Goal: Task Accomplishment & Management: Complete application form

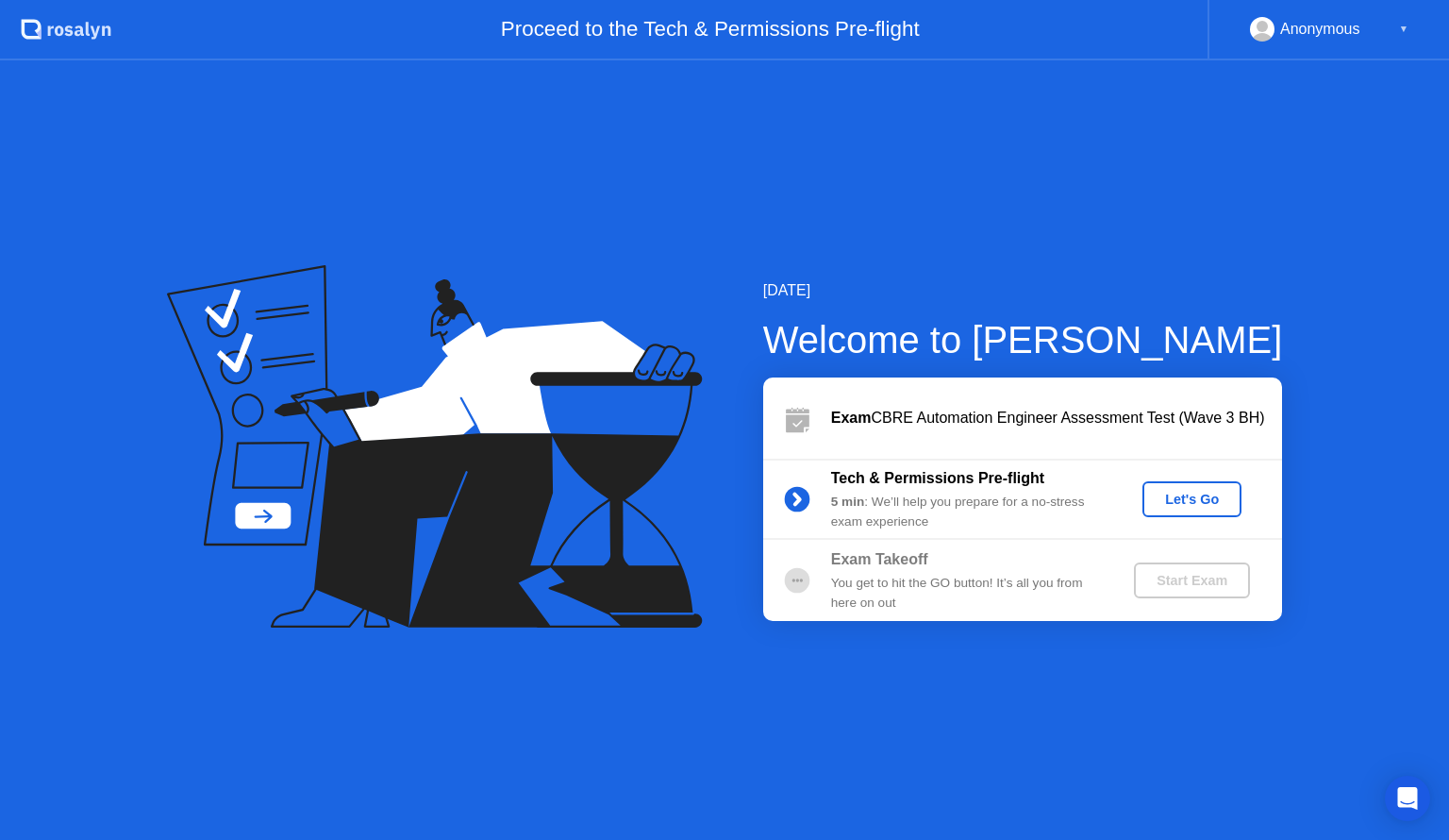
click at [1163, 494] on div "Let's Go" at bounding box center [1192, 499] width 84 height 15
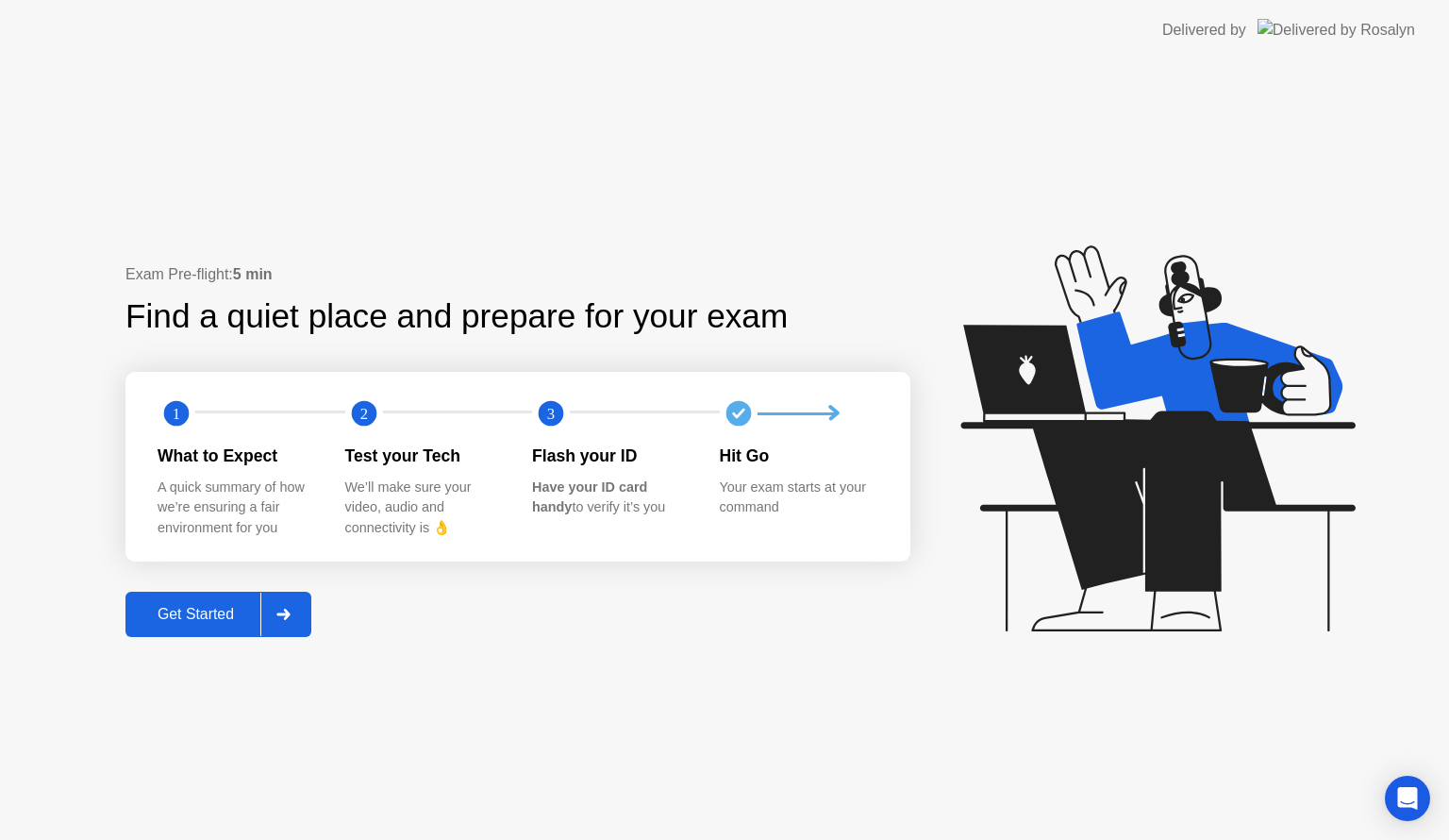
click at [171, 617] on div "Get Started" at bounding box center [195, 614] width 129 height 17
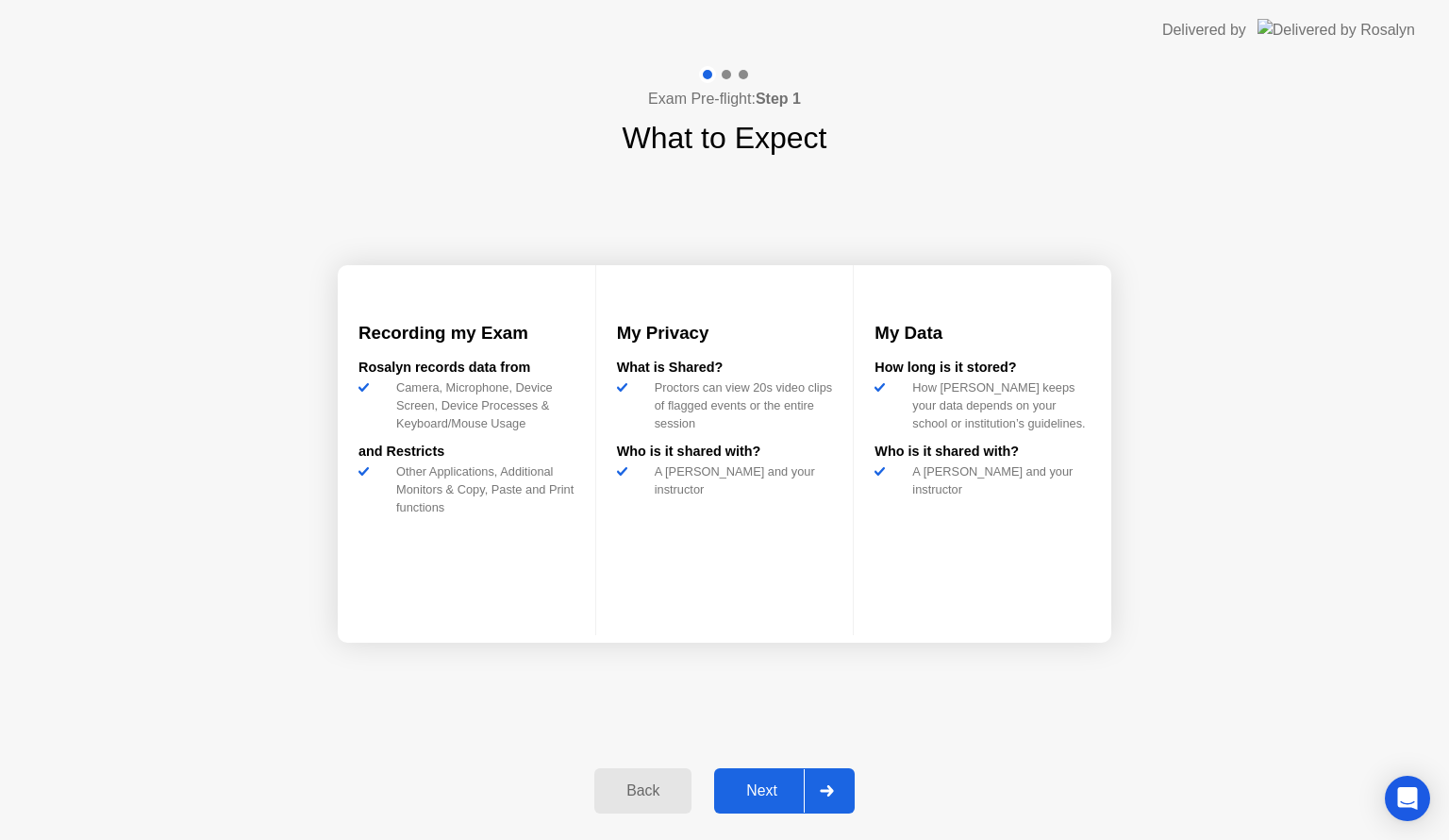
click at [743, 798] on div "Next" at bounding box center [762, 790] width 84 height 17
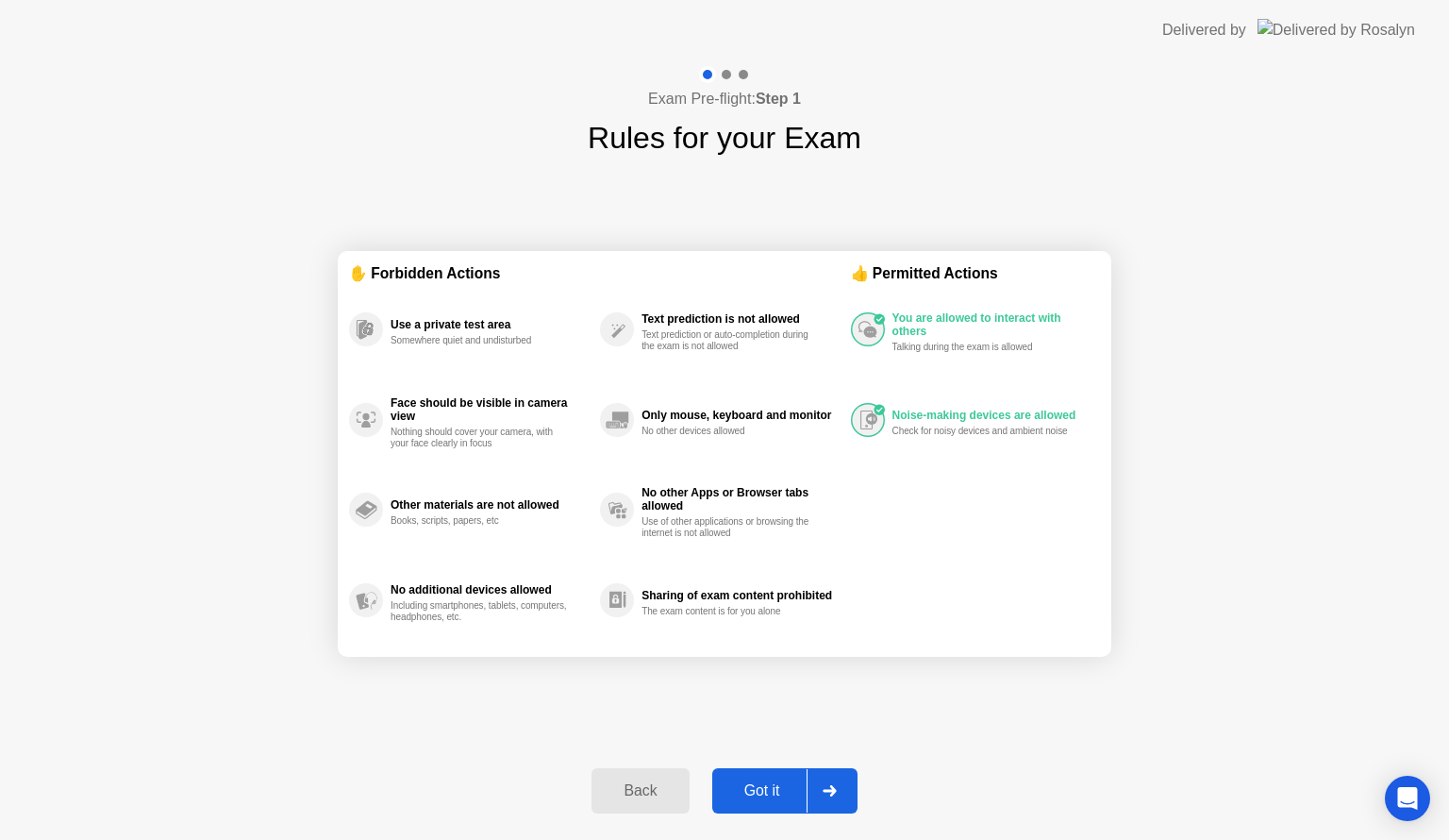
click at [785, 784] on div "Got it" at bounding box center [762, 790] width 89 height 17
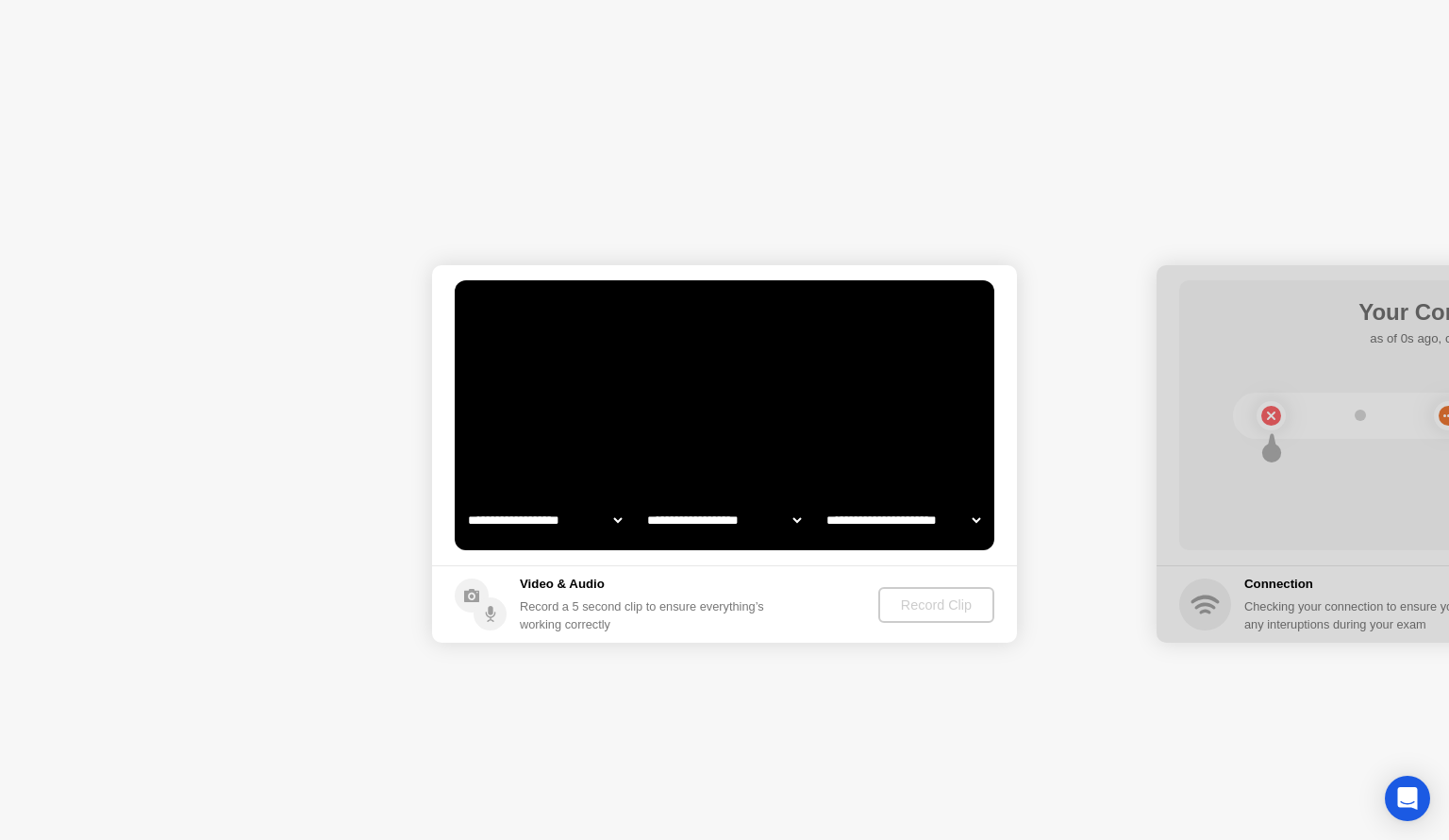
select select "**********"
select select "*******"
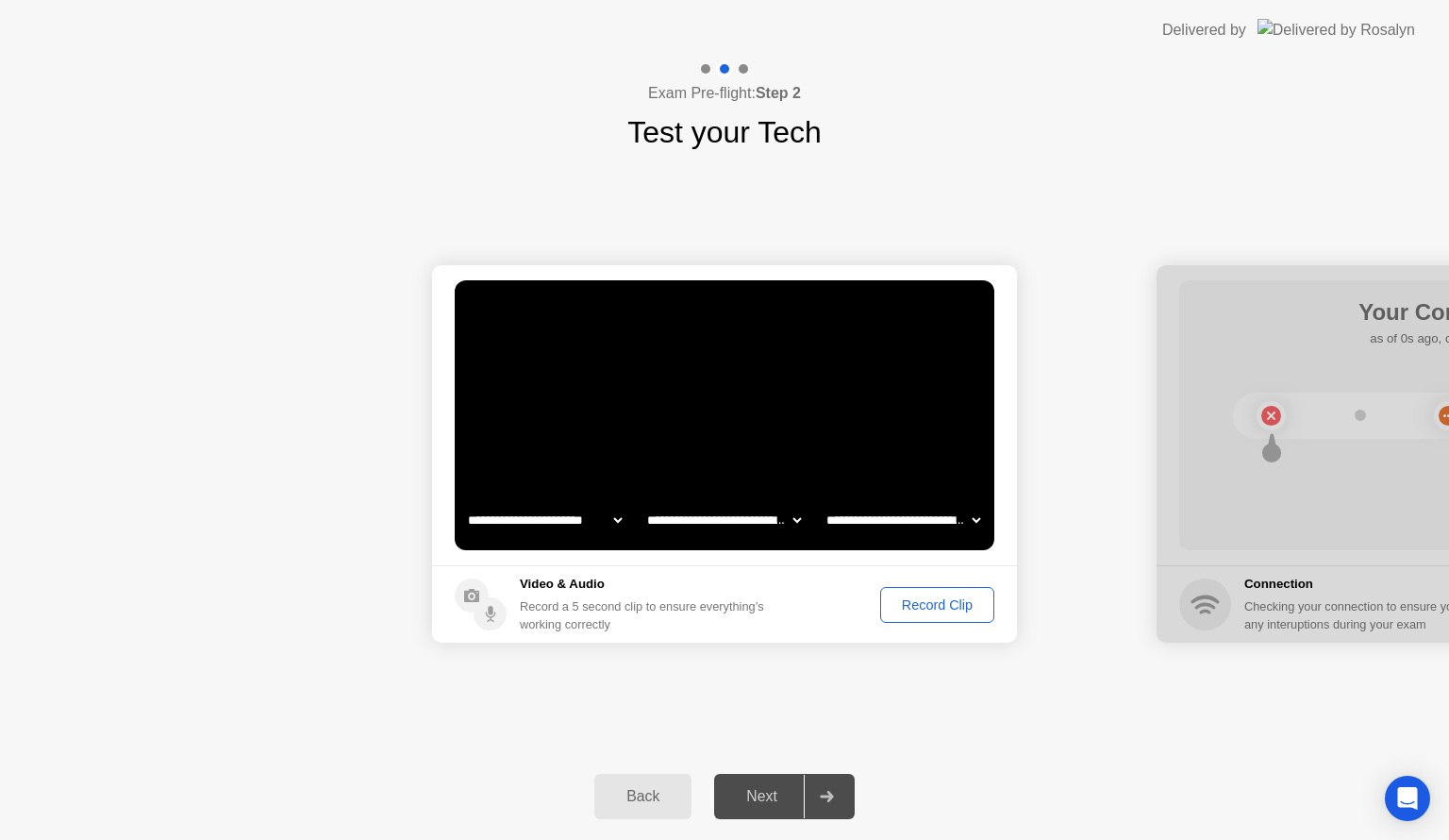
click at [918, 616] on button "Record Clip" at bounding box center [937, 605] width 114 height 36
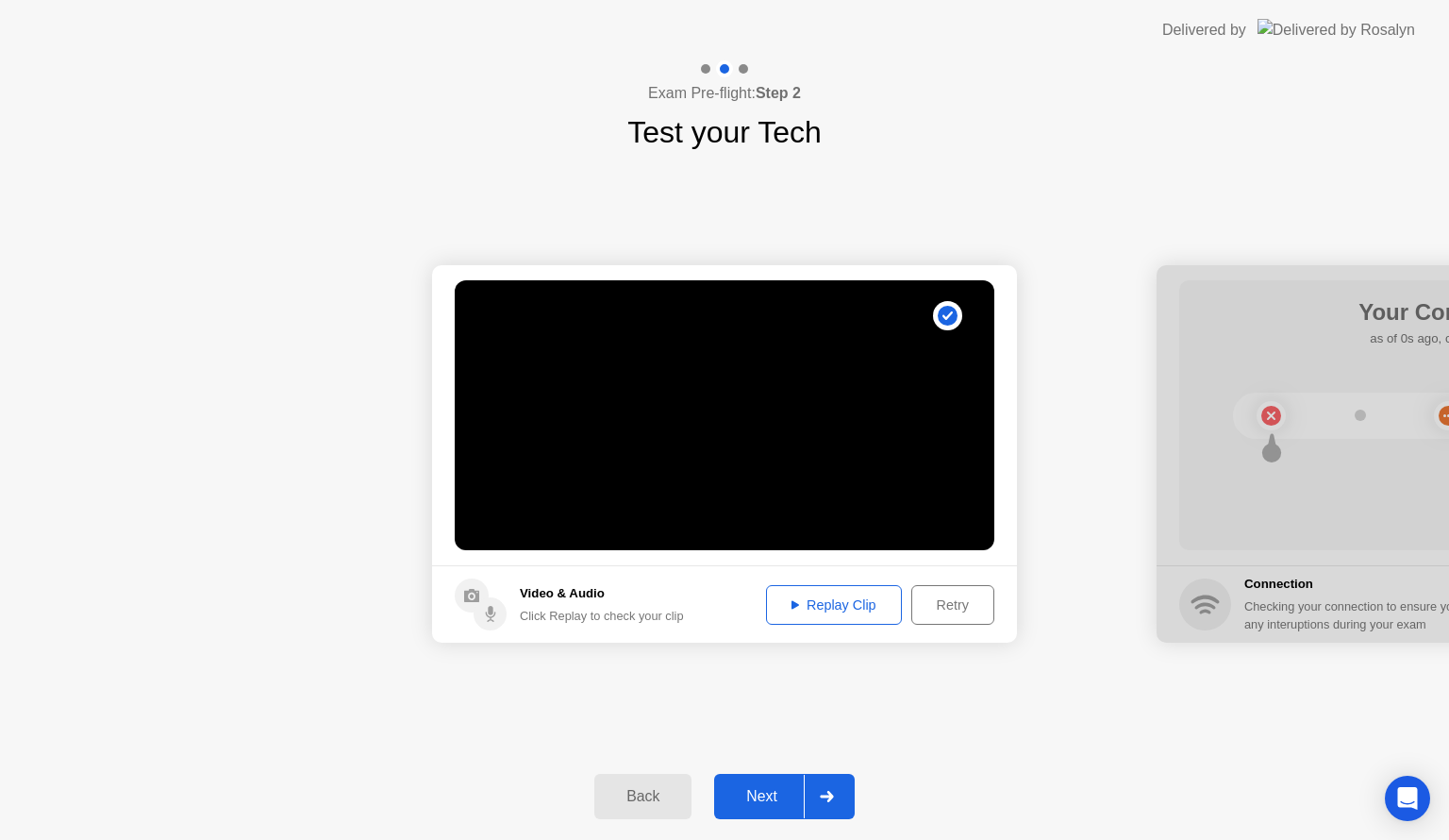
click at [759, 797] on div "Next" at bounding box center [762, 796] width 84 height 17
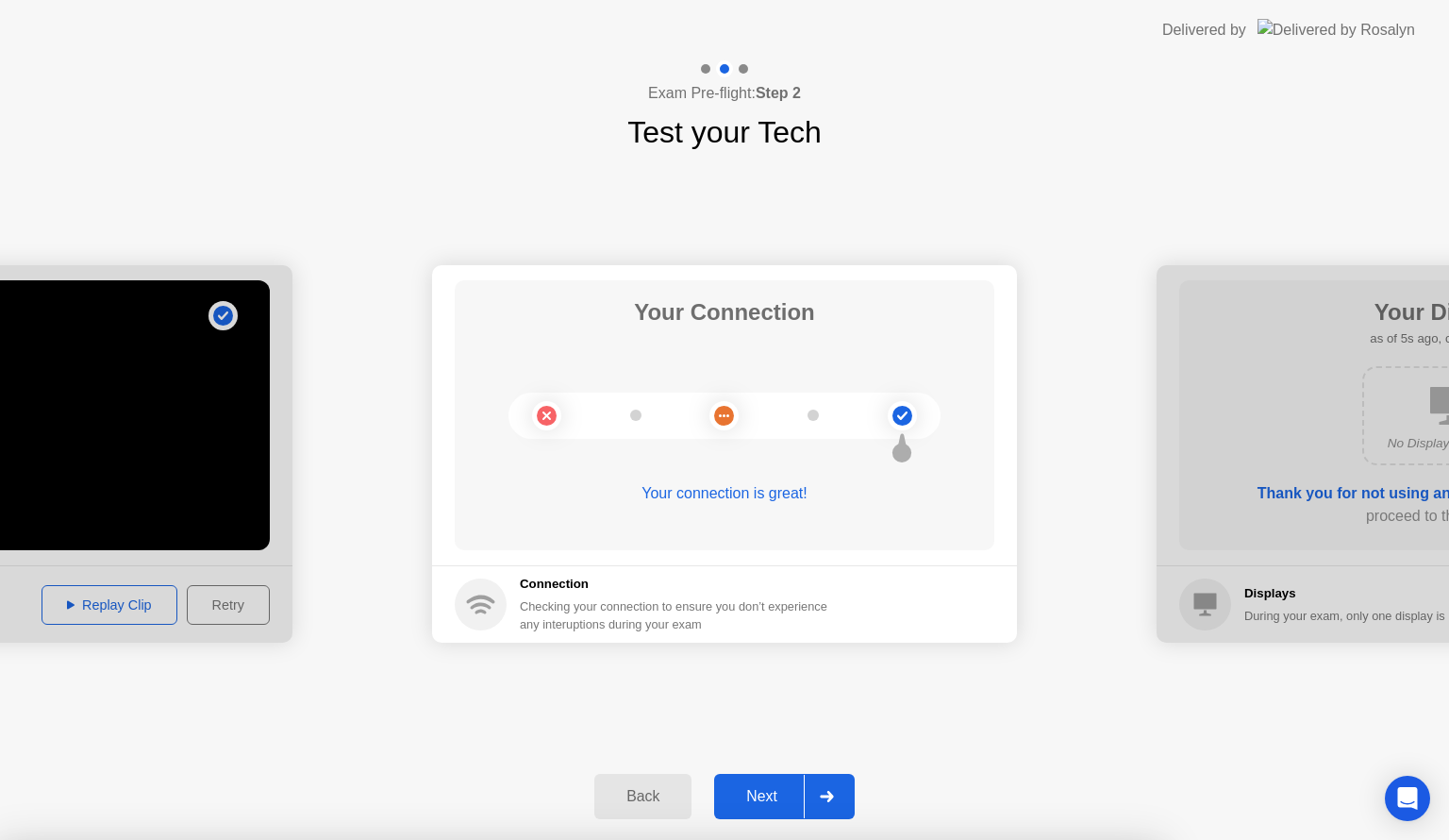
click at [779, 789] on div "Next" at bounding box center [762, 796] width 84 height 17
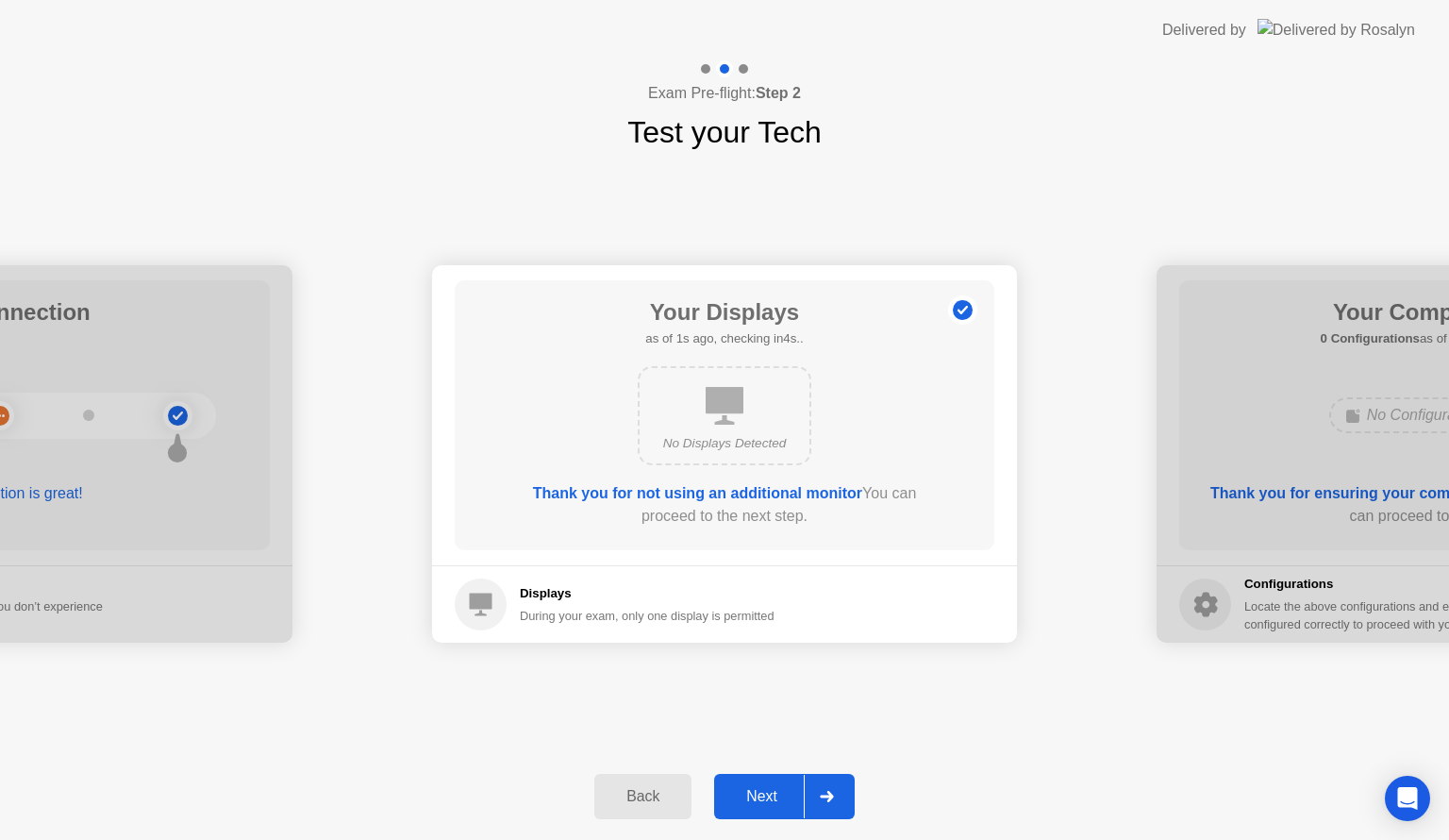
click at [757, 790] on div "Next" at bounding box center [762, 796] width 84 height 17
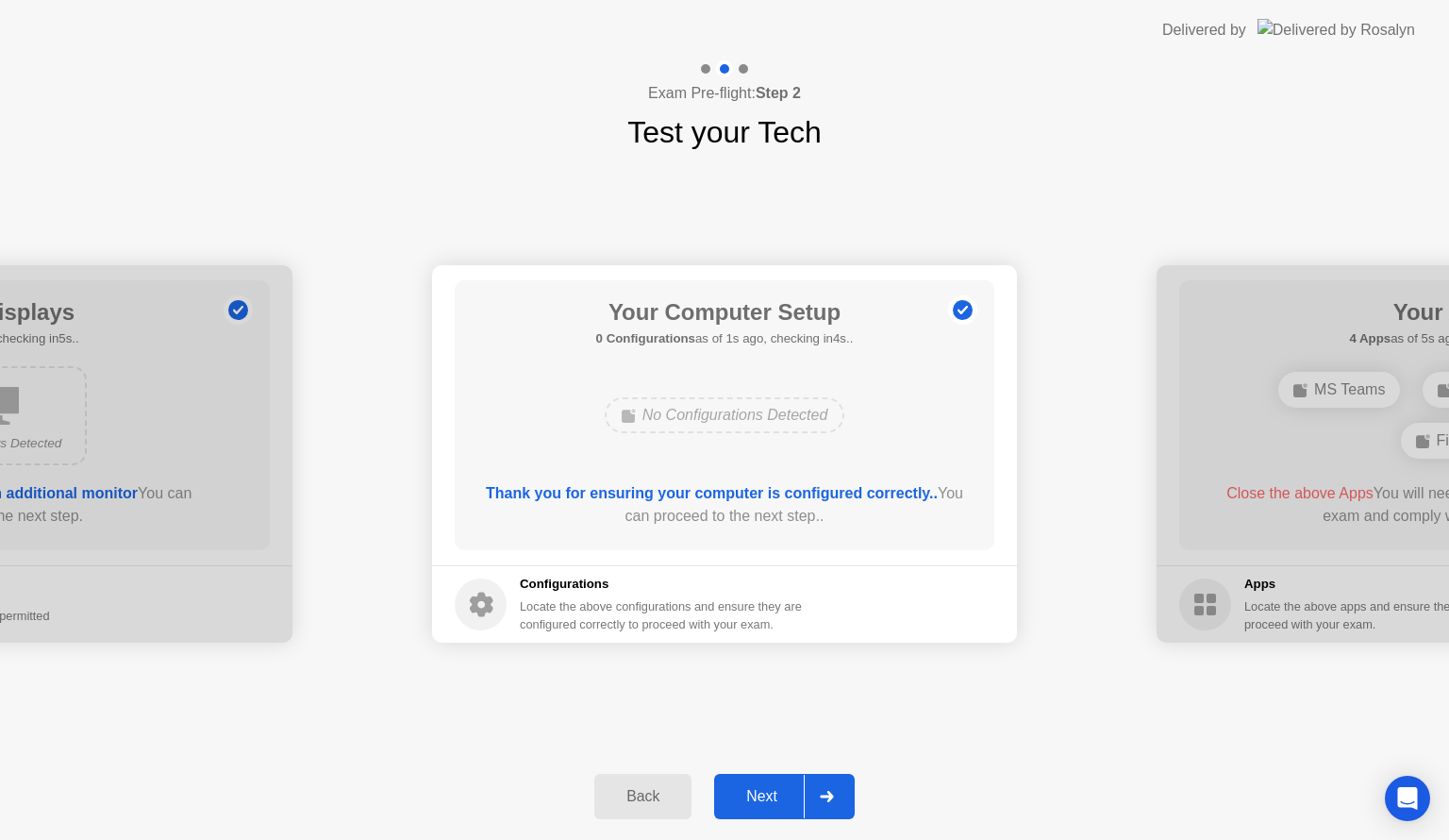
click at [758, 802] on div "Next" at bounding box center [762, 796] width 84 height 17
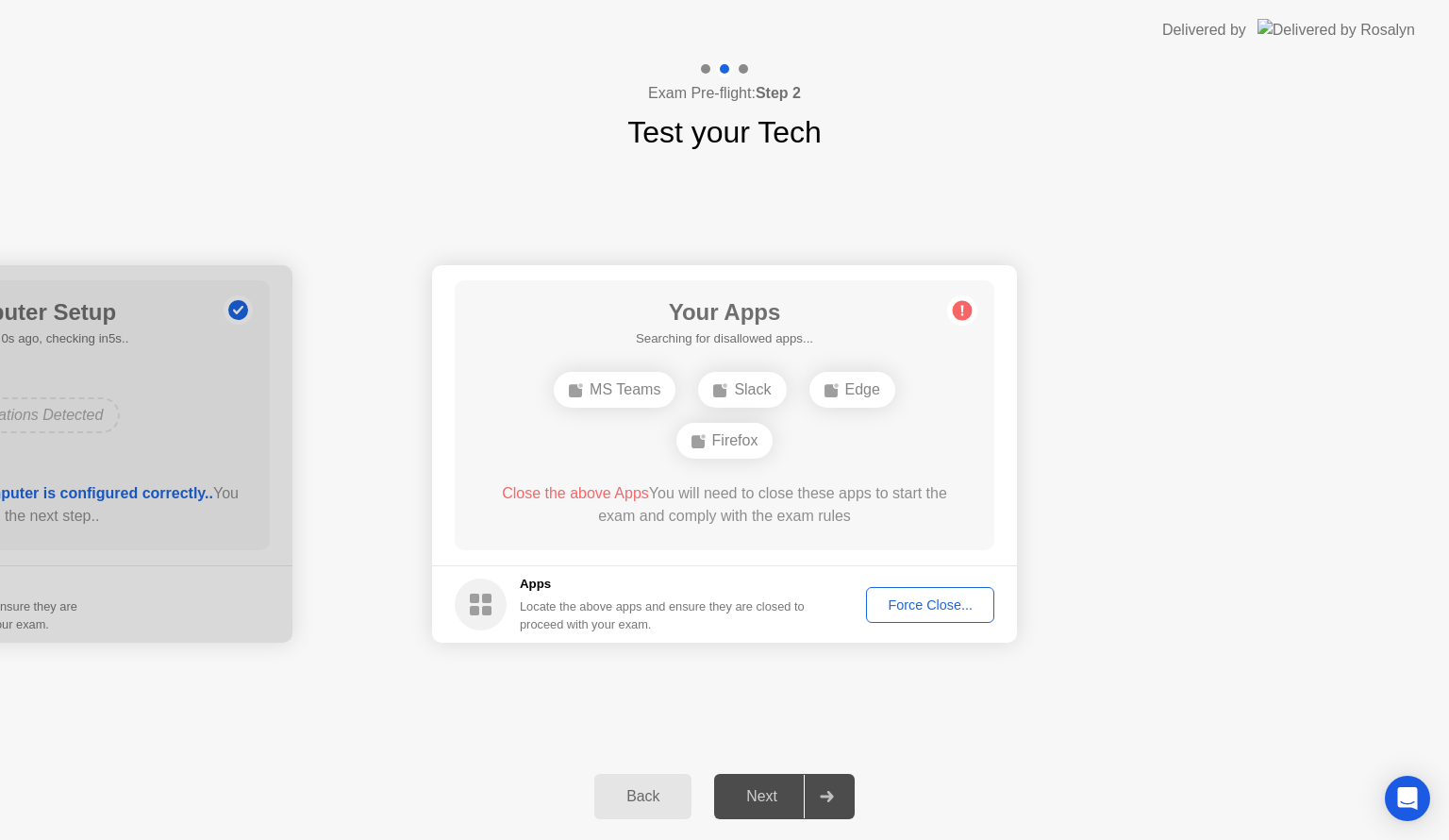
click at [892, 611] on div "Force Close..." at bounding box center [930, 605] width 115 height 15
click at [898, 597] on div "Force Close..." at bounding box center [930, 605] width 115 height 15
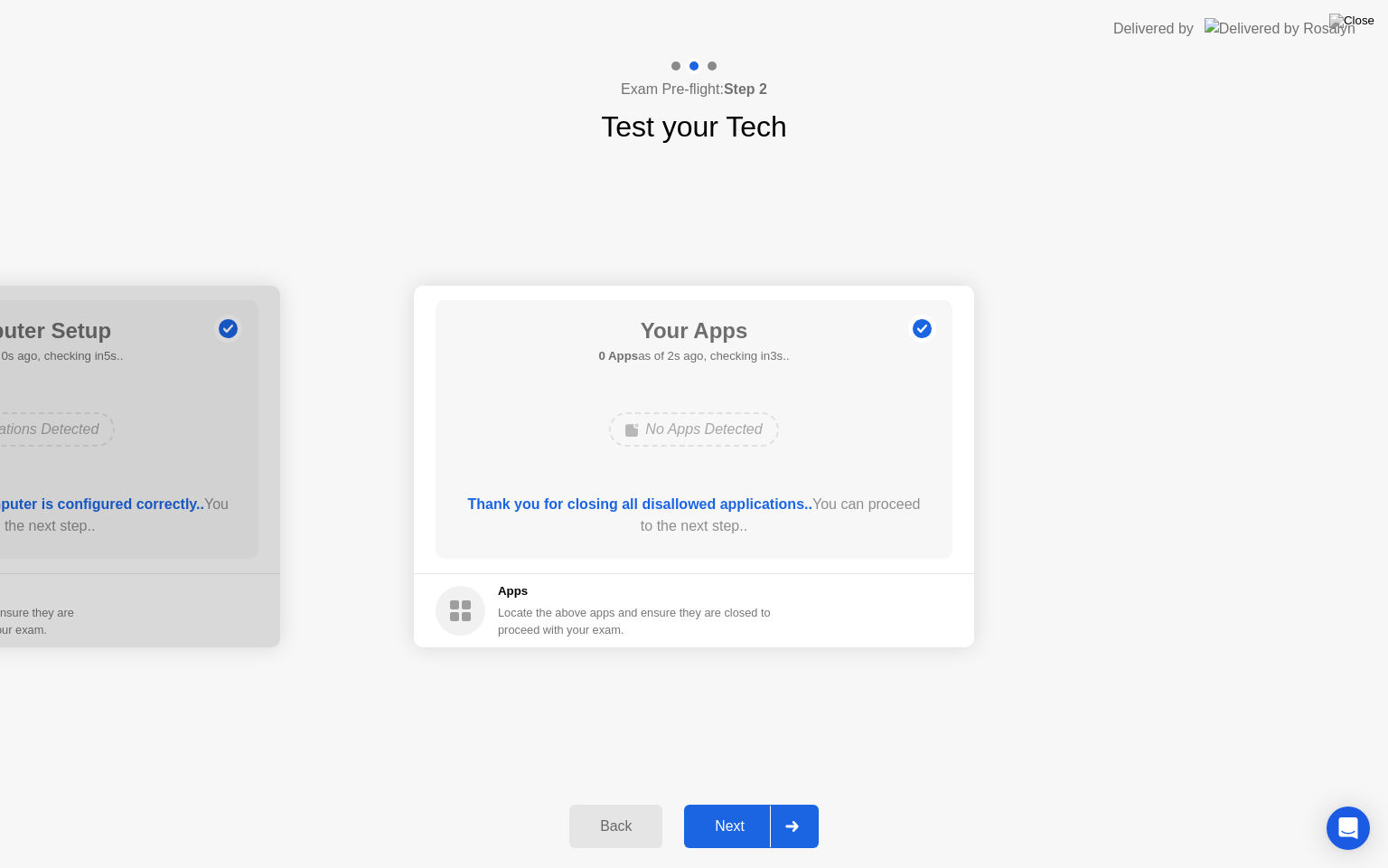
click at [733, 804] on div "Next" at bounding box center [730, 826] width 81 height 16
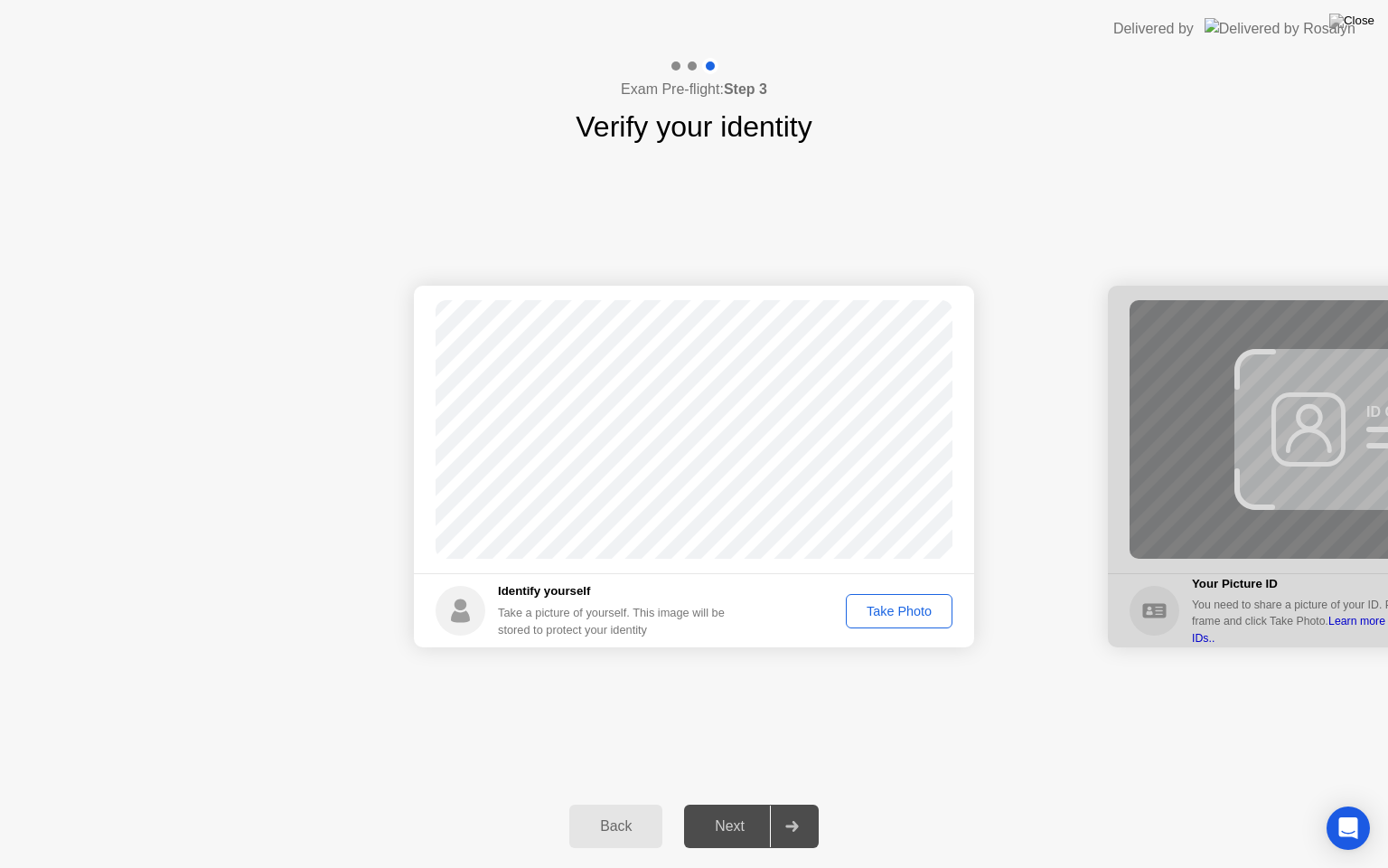
click at [885, 611] on div "Take Photo" at bounding box center [899, 611] width 94 height 15
click at [741, 804] on div "Next" at bounding box center [730, 826] width 81 height 16
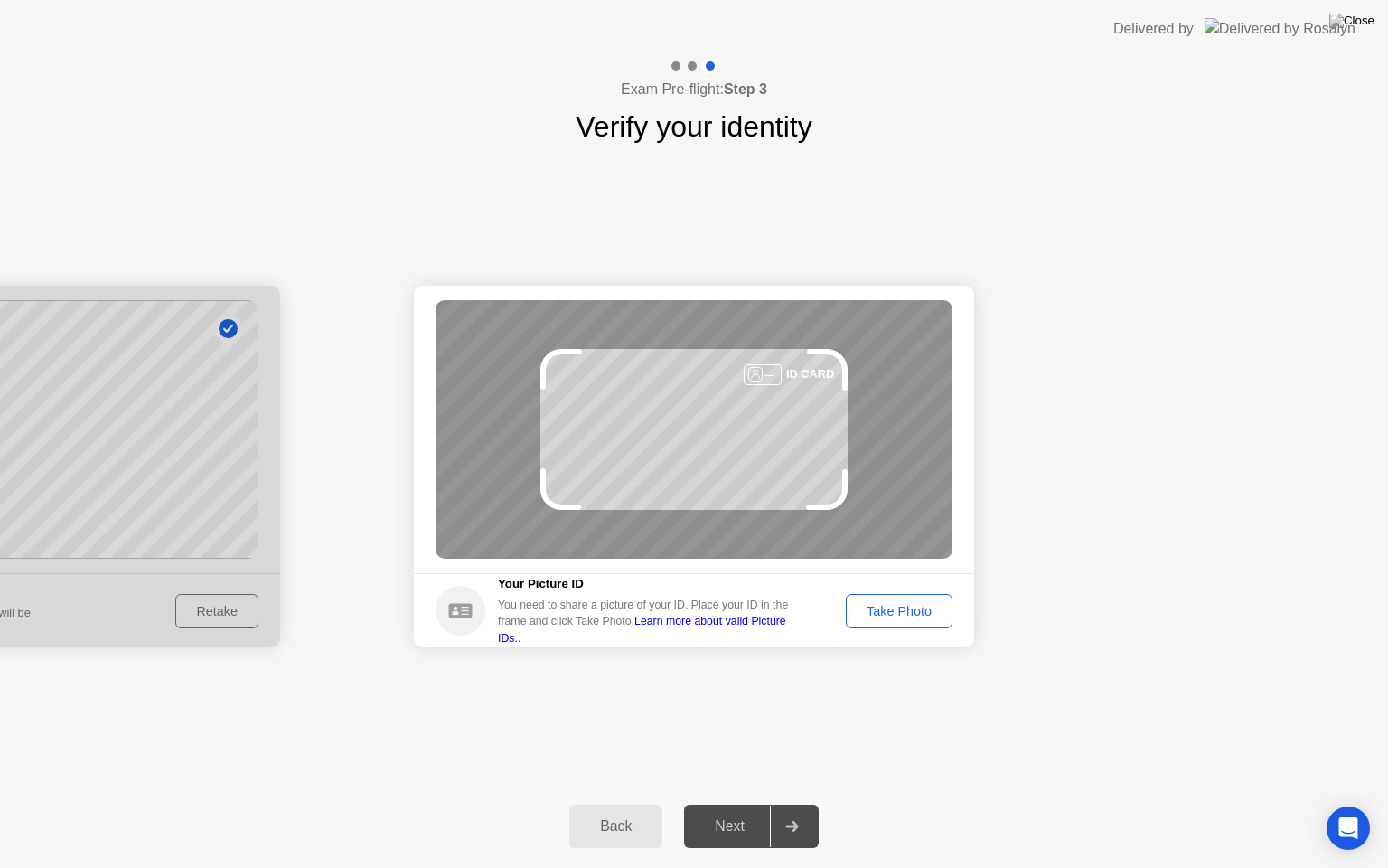
click at [887, 600] on button "Take Photo" at bounding box center [899, 612] width 106 height 35
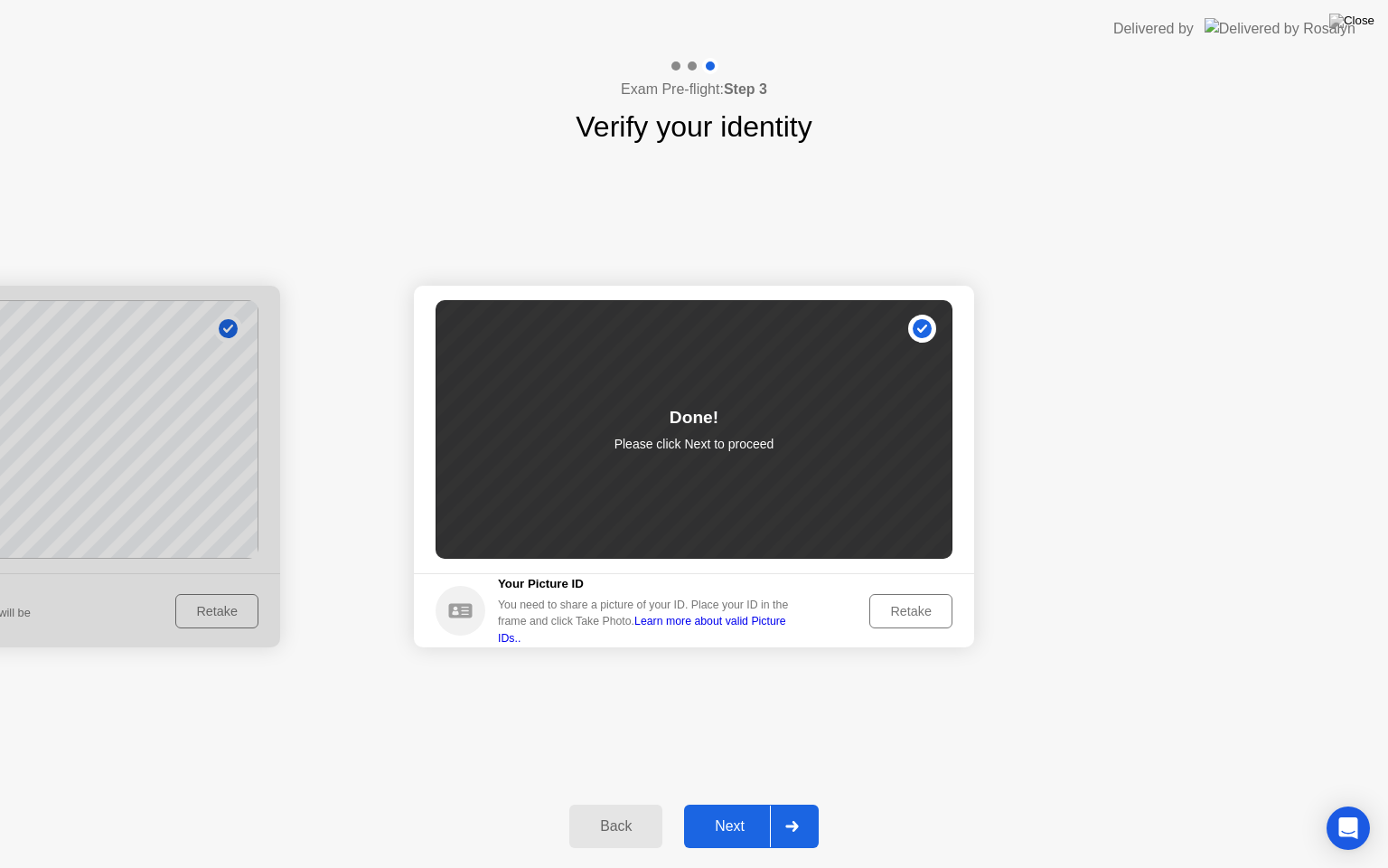
click at [744, 804] on div "Next" at bounding box center [730, 826] width 81 height 16
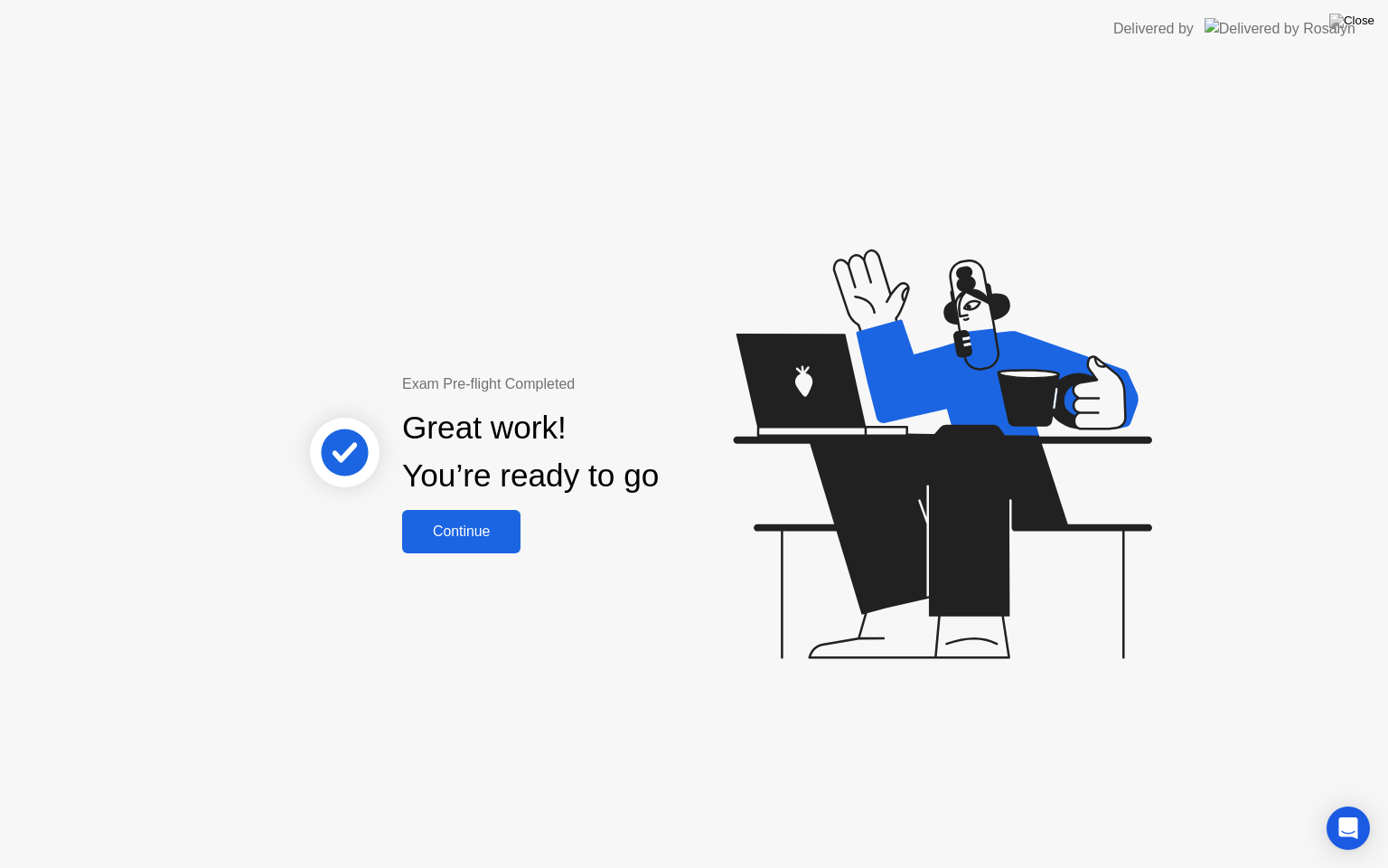
click at [480, 516] on button "Continue" at bounding box center [461, 531] width 118 height 43
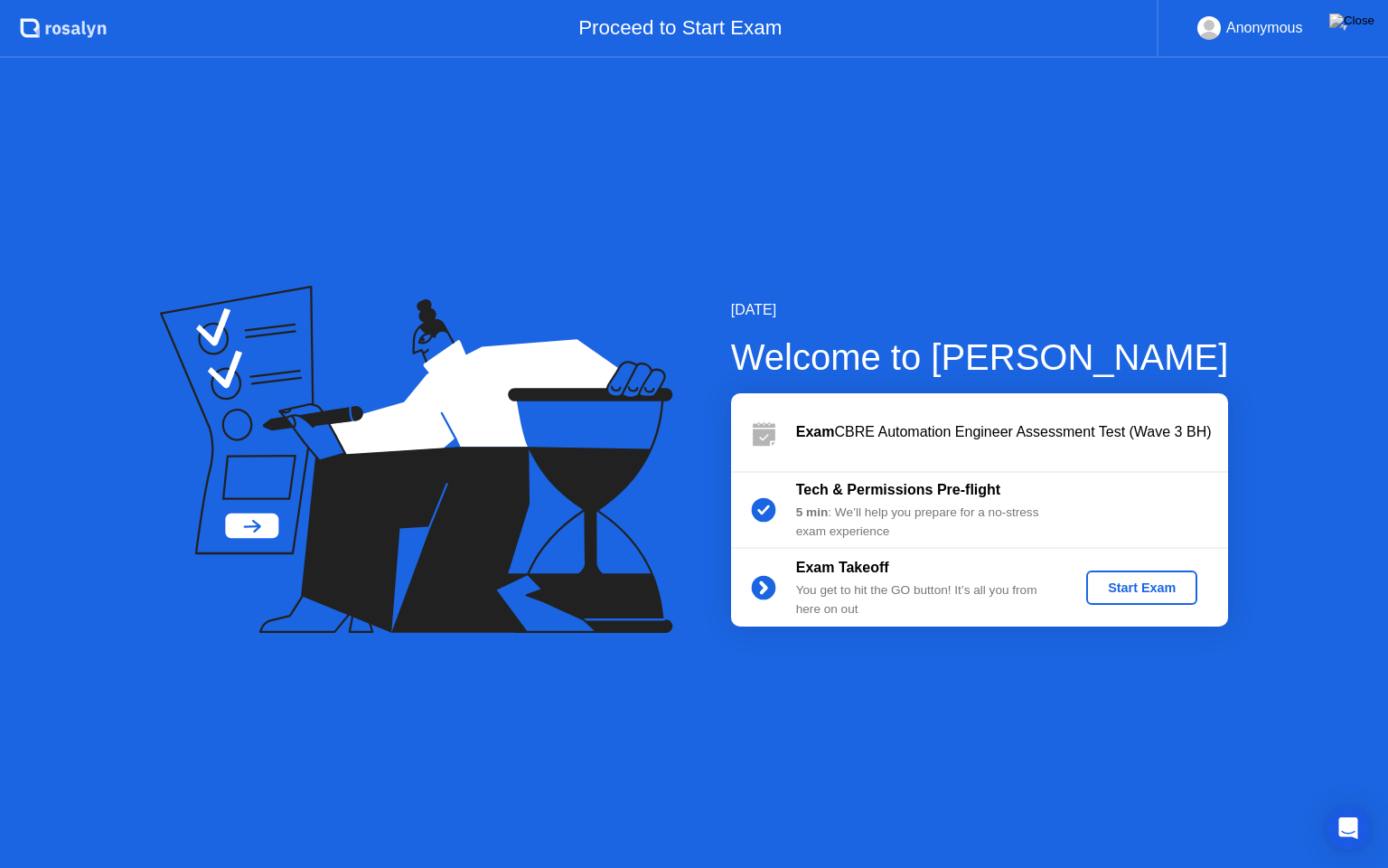
click at [1102, 600] on button "Start Exam" at bounding box center [1142, 588] width 111 height 35
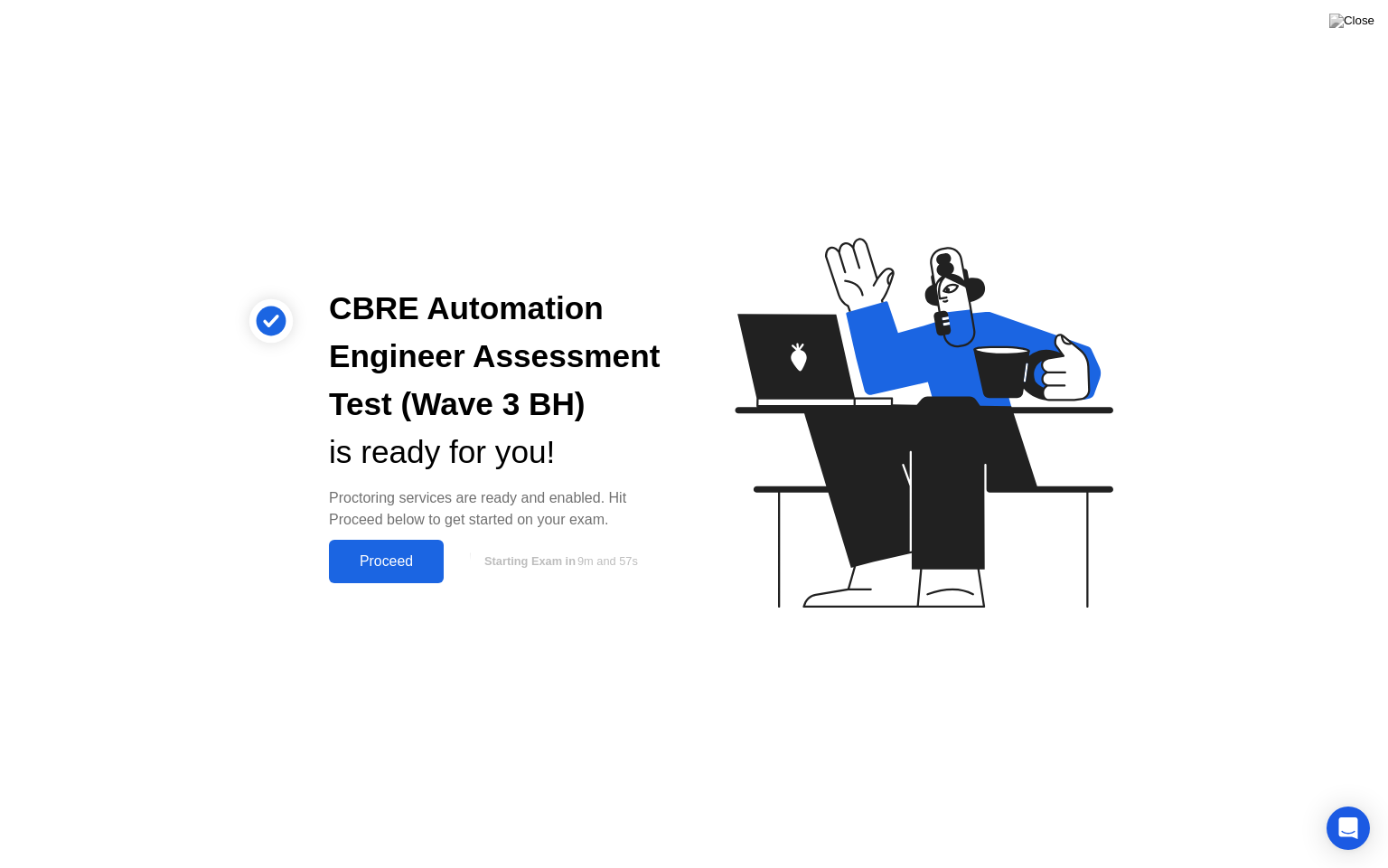
click at [391, 556] on div "Proceed" at bounding box center [386, 561] width 104 height 16
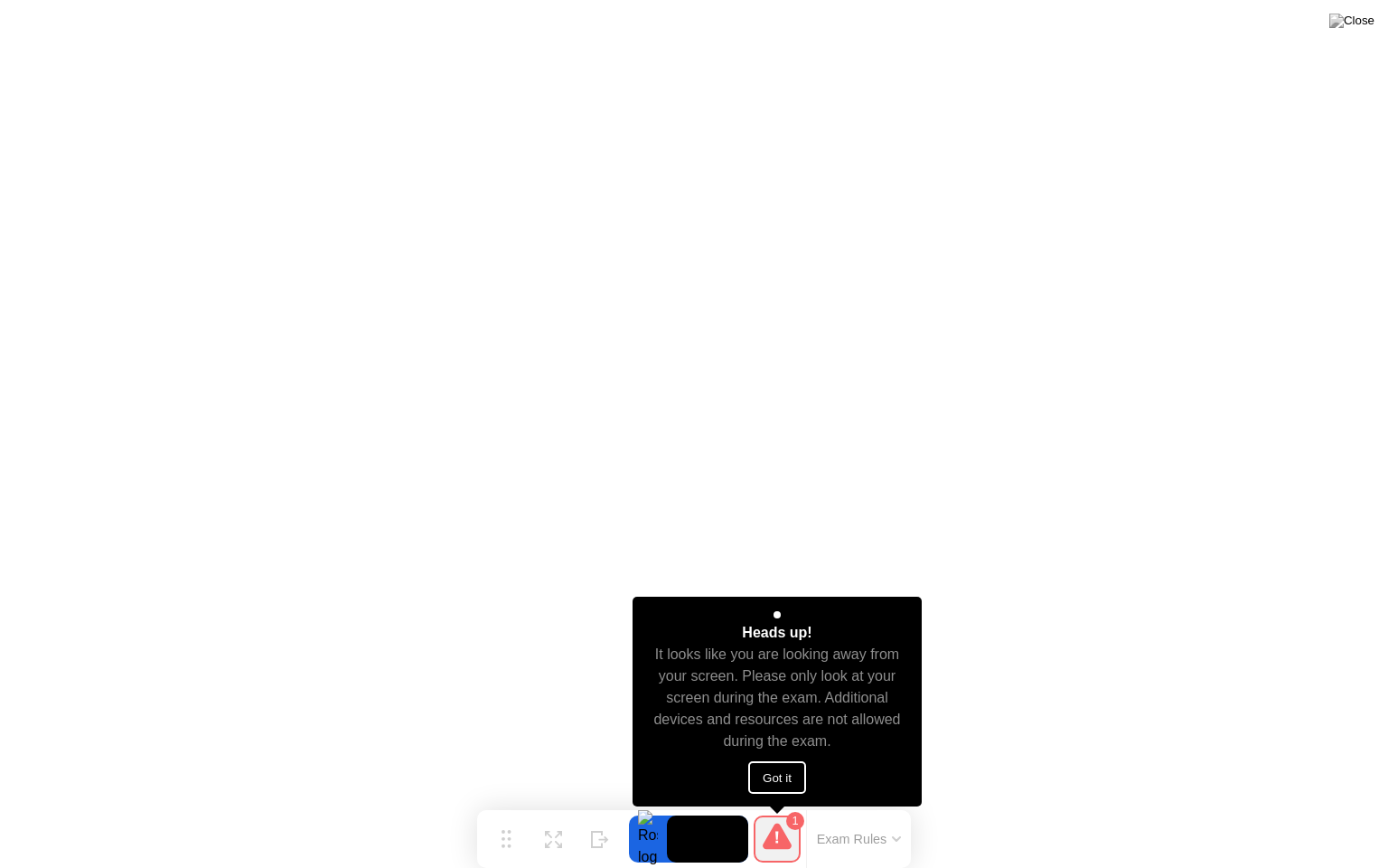
click at [786, 772] on button "Got it" at bounding box center [776, 777] width 58 height 33
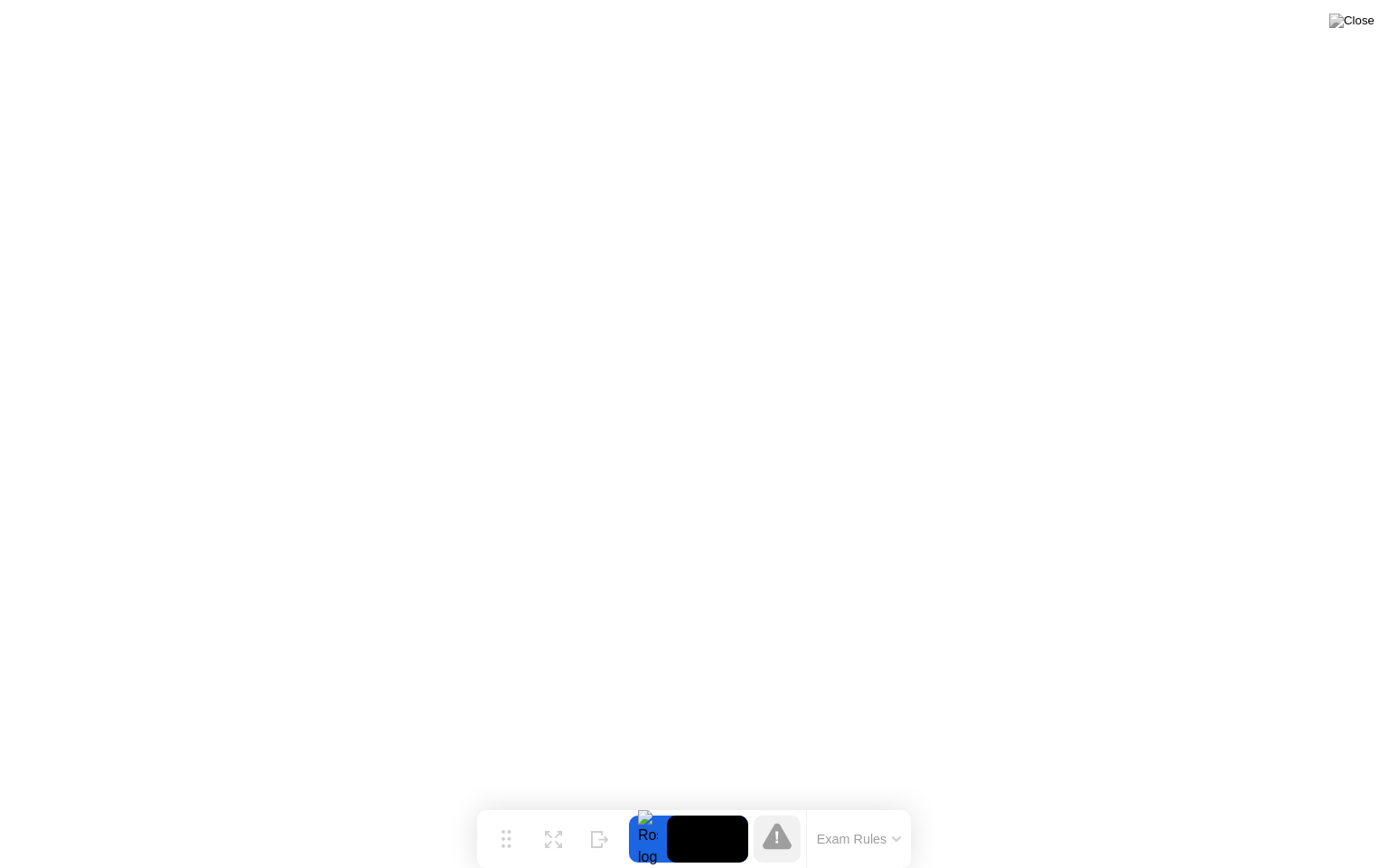
click at [896, 804] on icon at bounding box center [896, 839] width 9 height 5
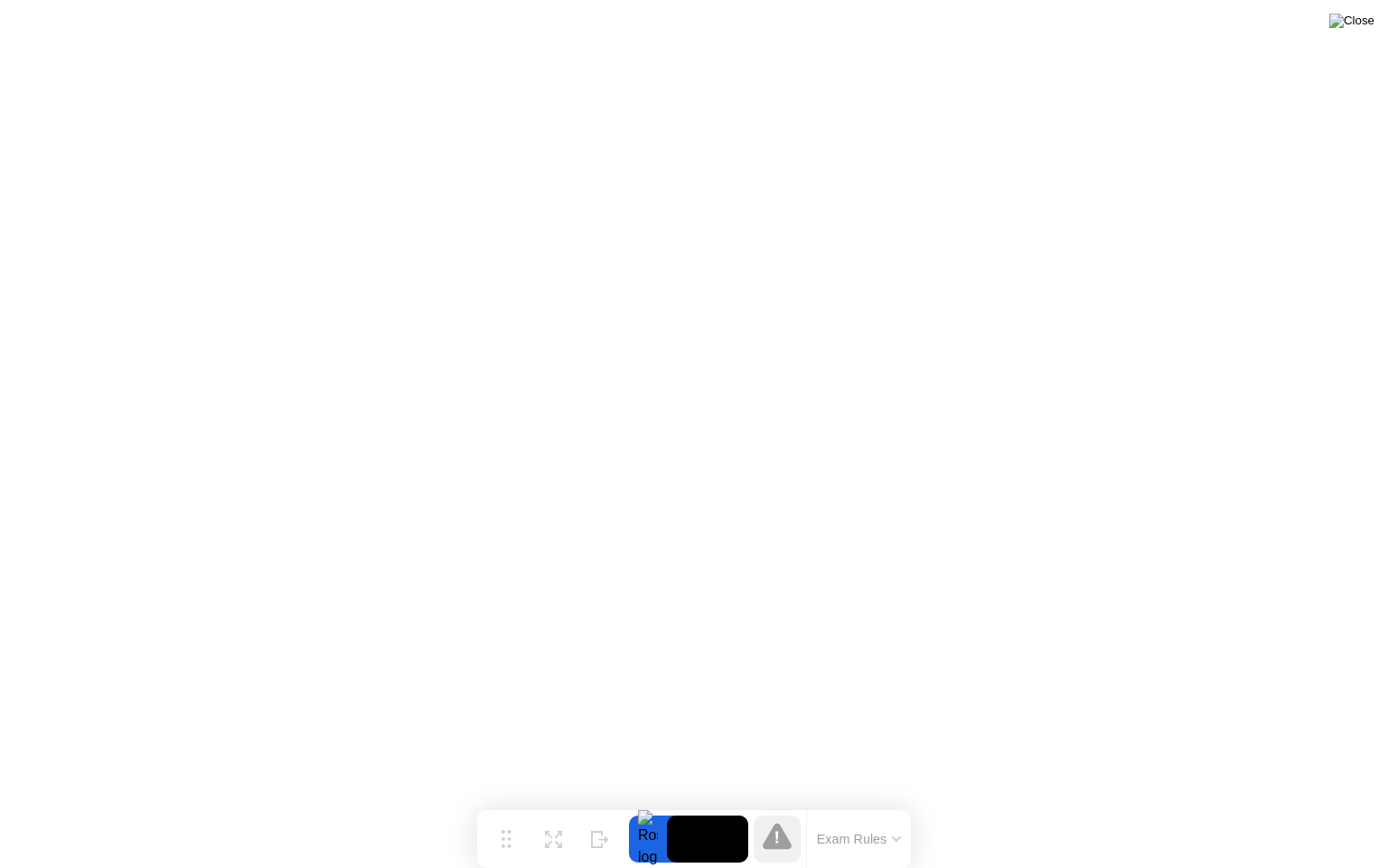
click at [1366, 26] on img at bounding box center [1351, 21] width 45 height 15
